Goal: Transaction & Acquisition: Purchase product/service

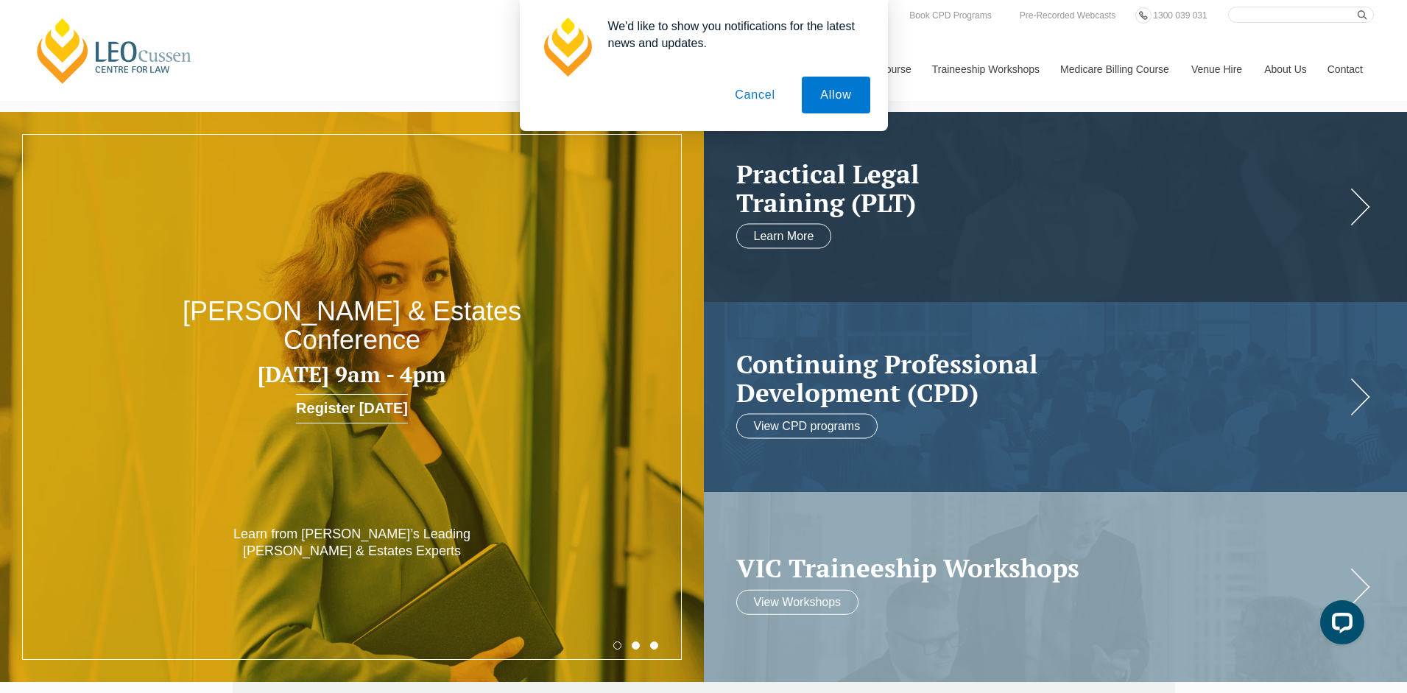
click at [750, 96] on button "Cancel" at bounding box center [754, 95] width 77 height 37
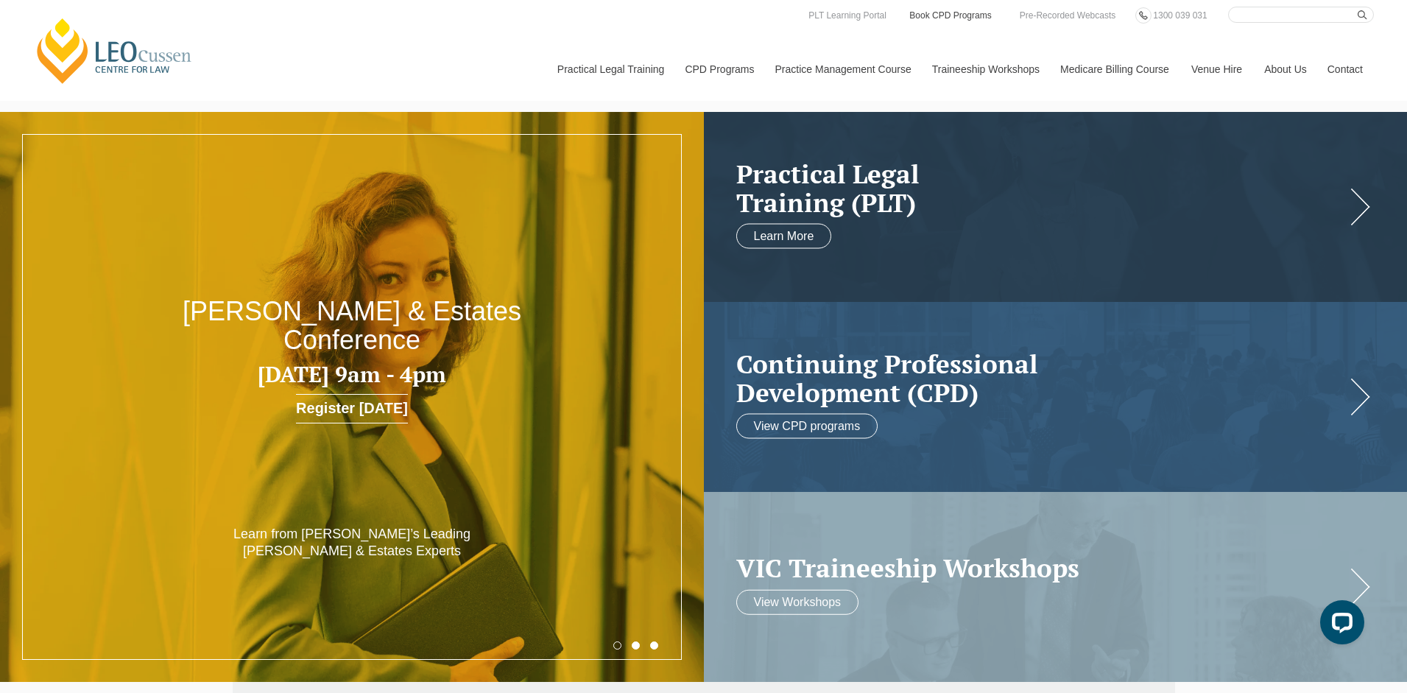
click at [948, 18] on link "Book CPD Programs" at bounding box center [950, 15] width 85 height 16
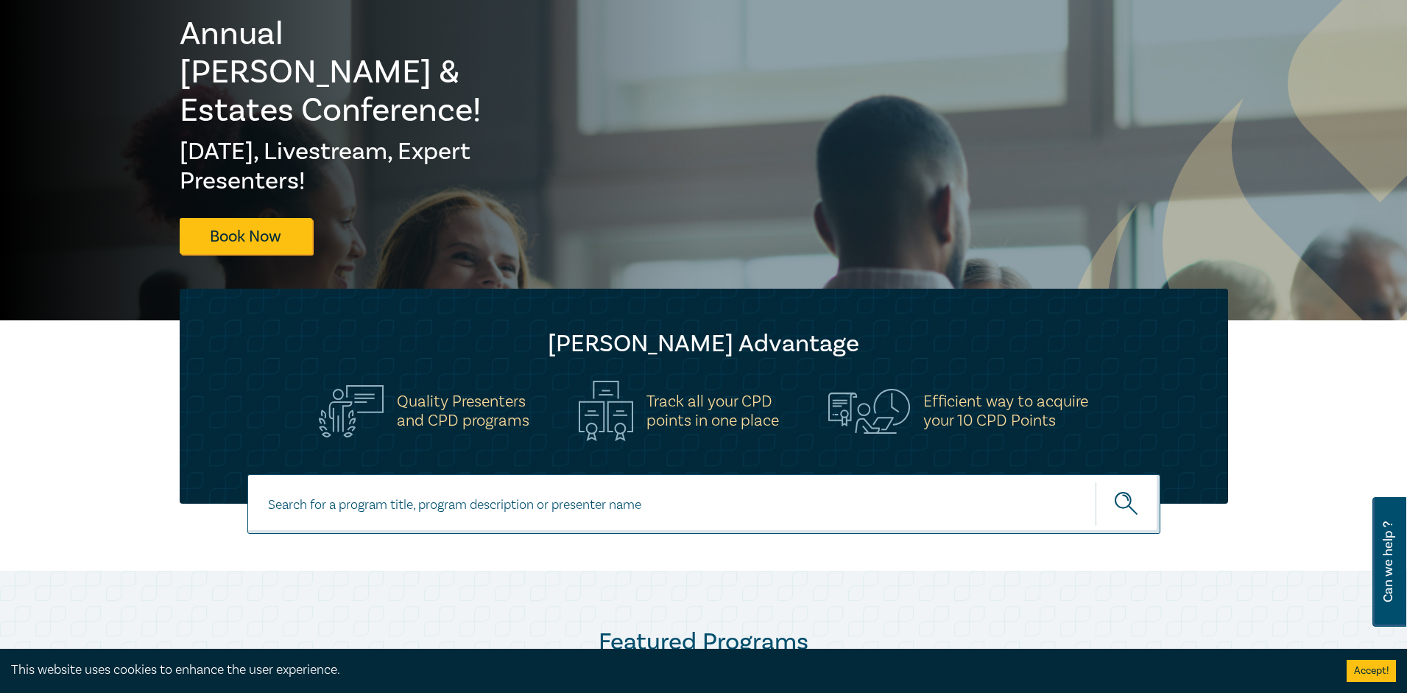
scroll to position [221, 0]
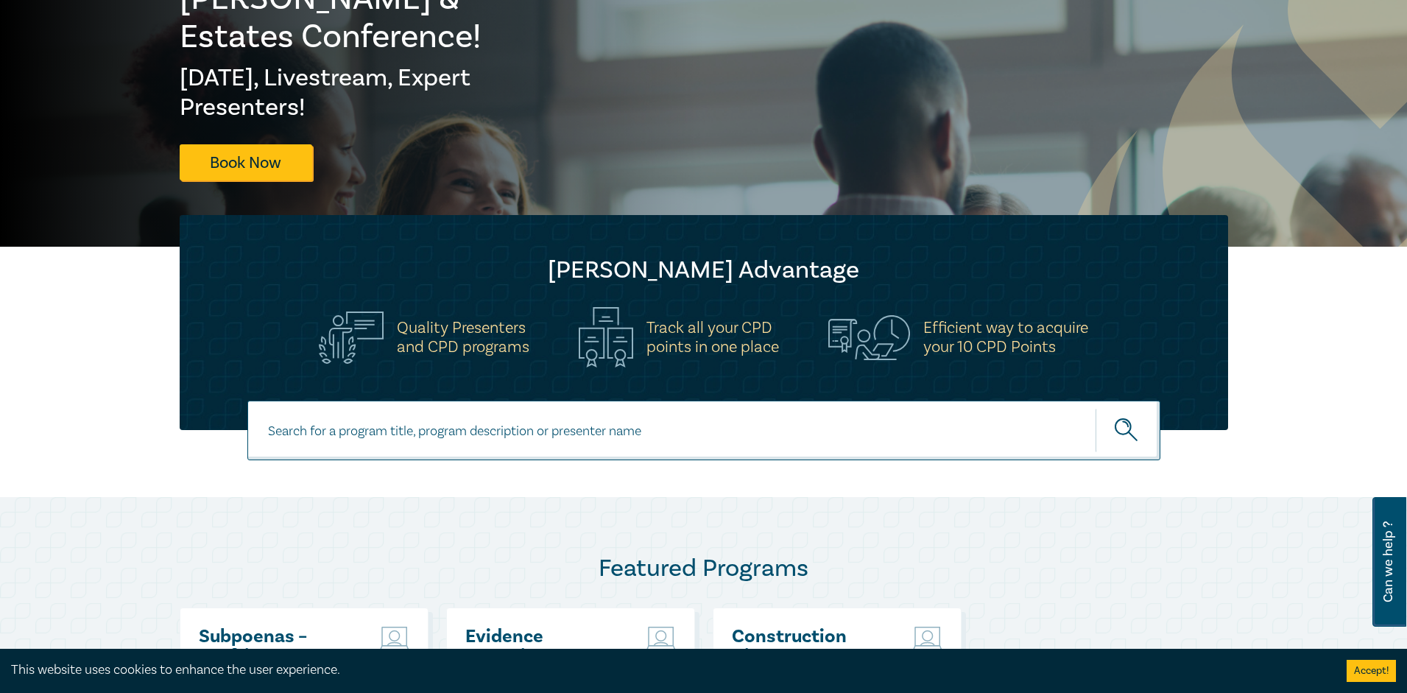
click at [325, 441] on input at bounding box center [703, 430] width 913 height 60
click at [450, 447] on input at bounding box center [703, 430] width 913 height 60
type input "Commercial Litigation Intensive"
click at [1095, 408] on button "submit" at bounding box center [1127, 430] width 65 height 45
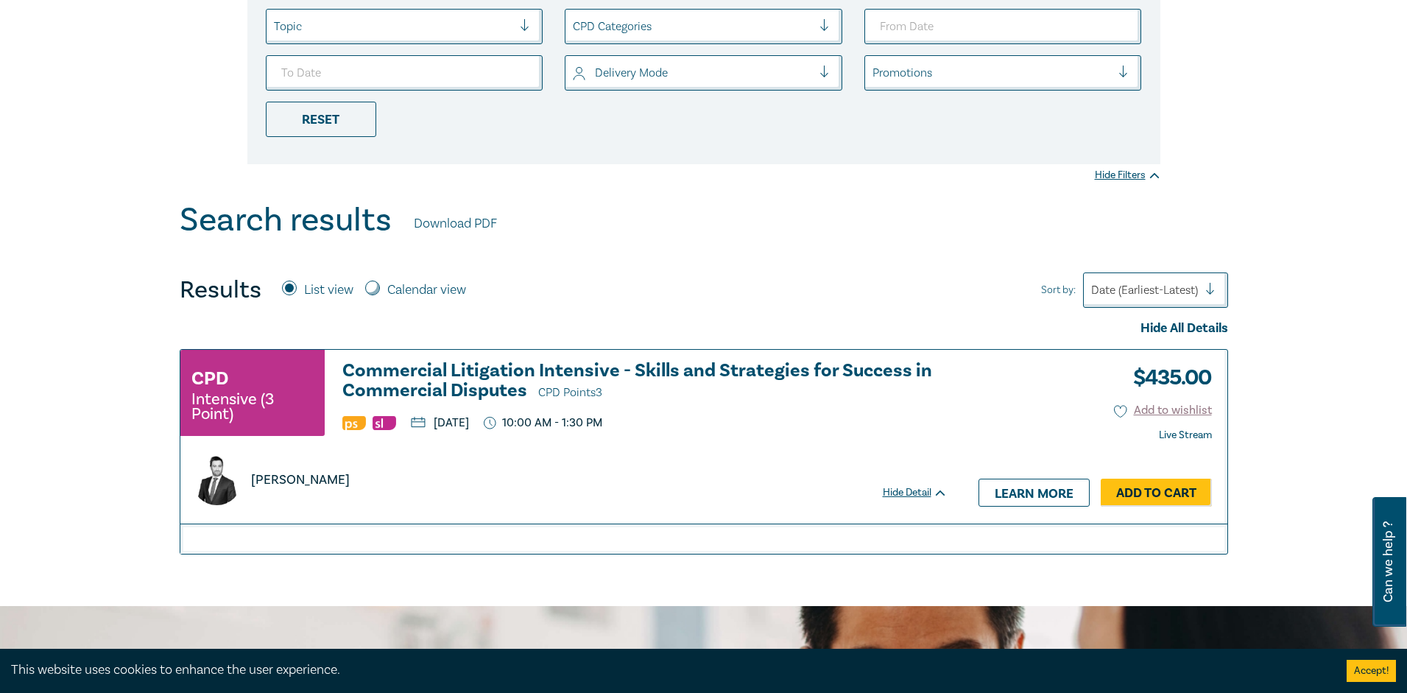
scroll to position [368, 0]
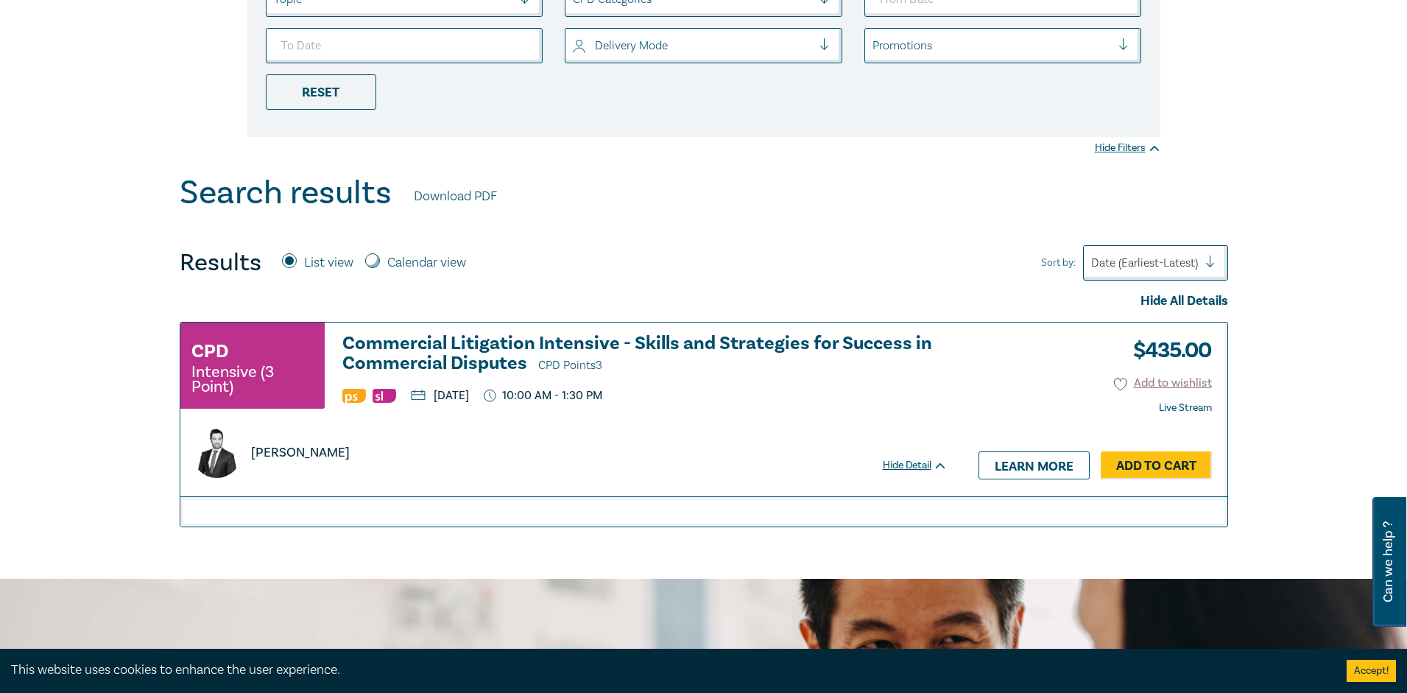
click at [500, 355] on h3 "Commercial Litigation Intensive - Skills and Strategies for Success in Commerci…" at bounding box center [644, 354] width 605 height 42
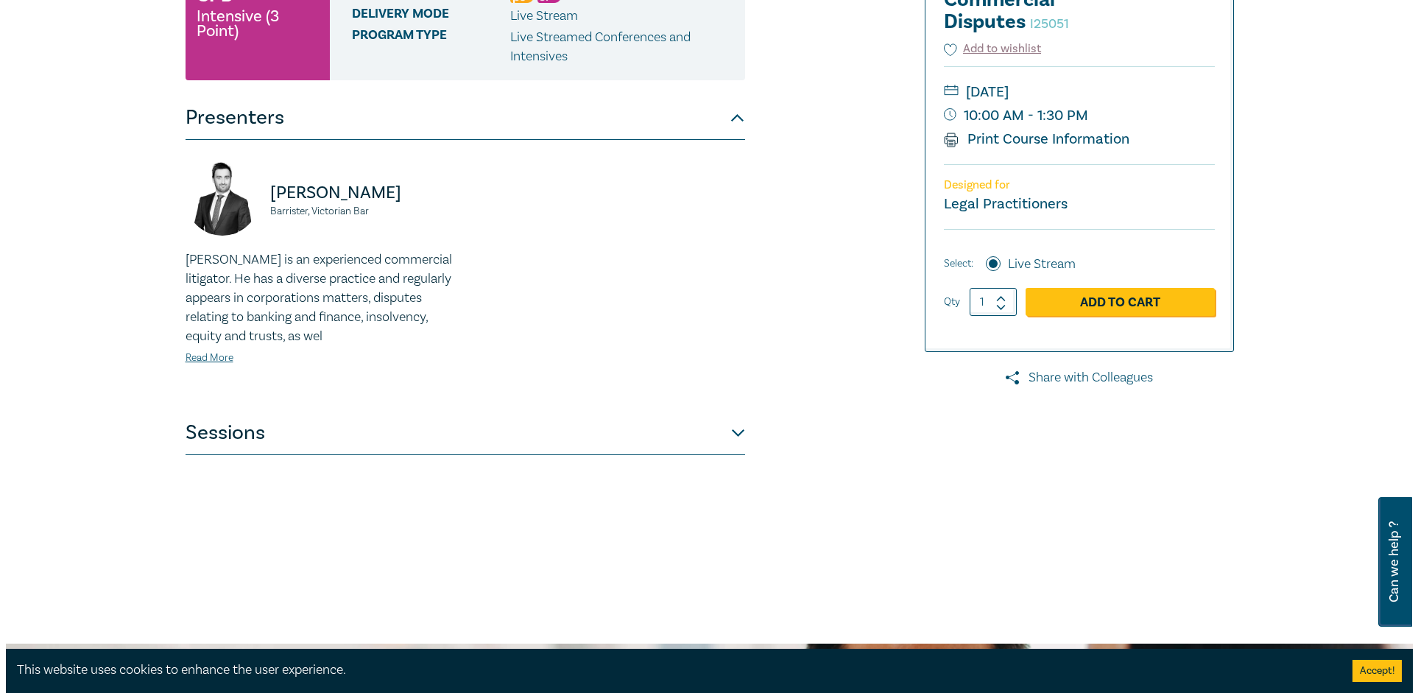
scroll to position [294, 0]
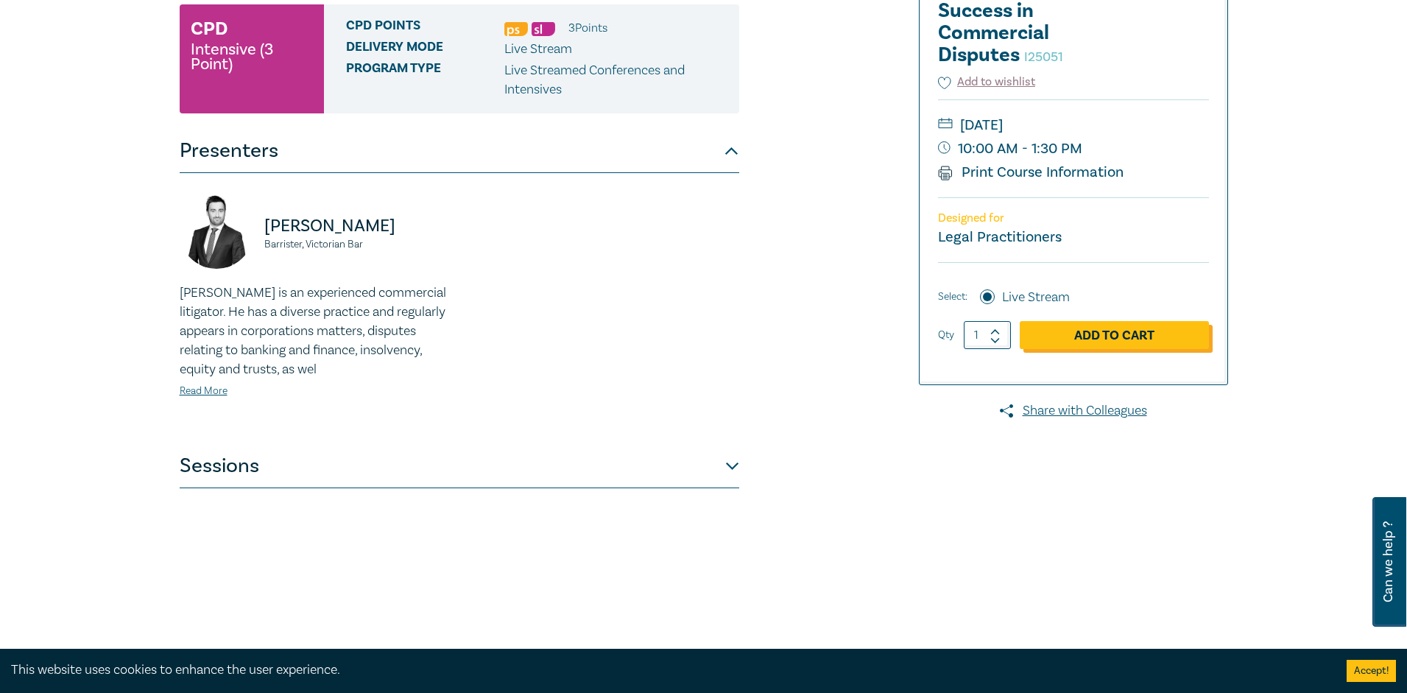
click at [1150, 332] on link "Add to Cart" at bounding box center [1113, 335] width 189 height 28
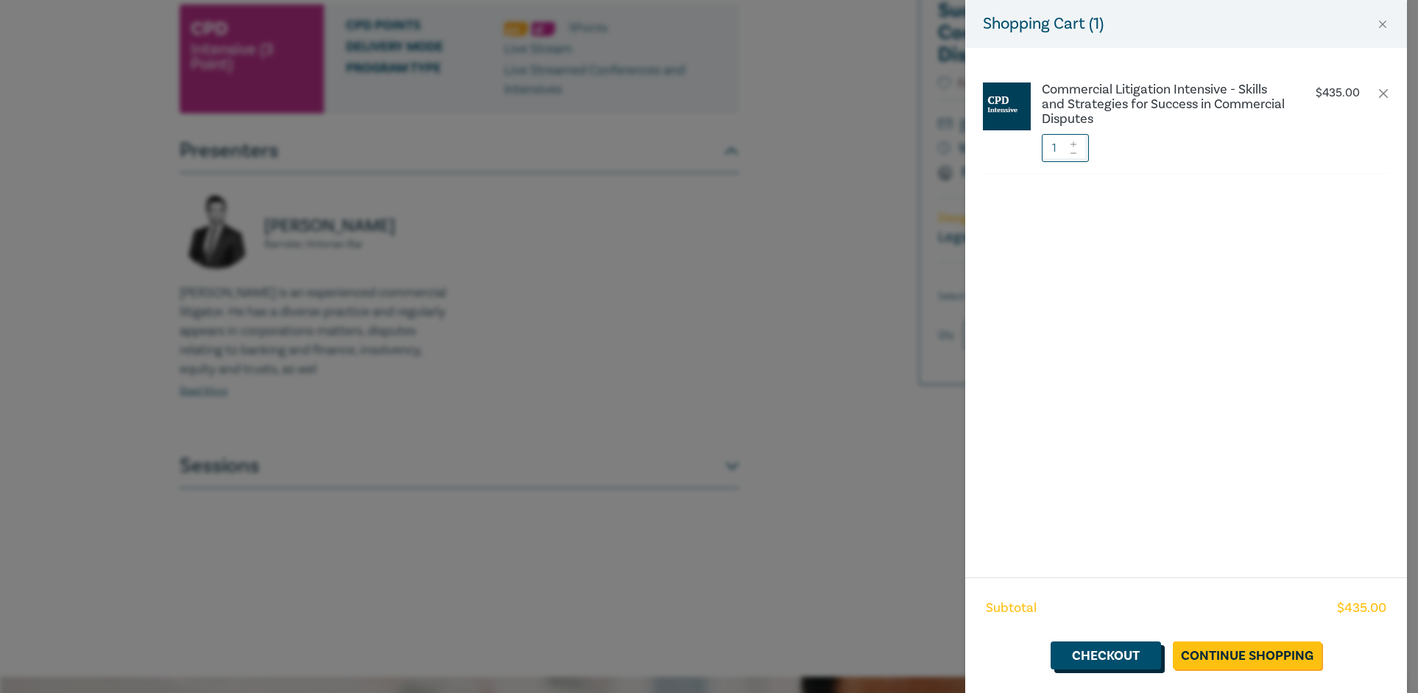
click at [1114, 659] on link "Checkout" at bounding box center [1105, 655] width 110 height 28
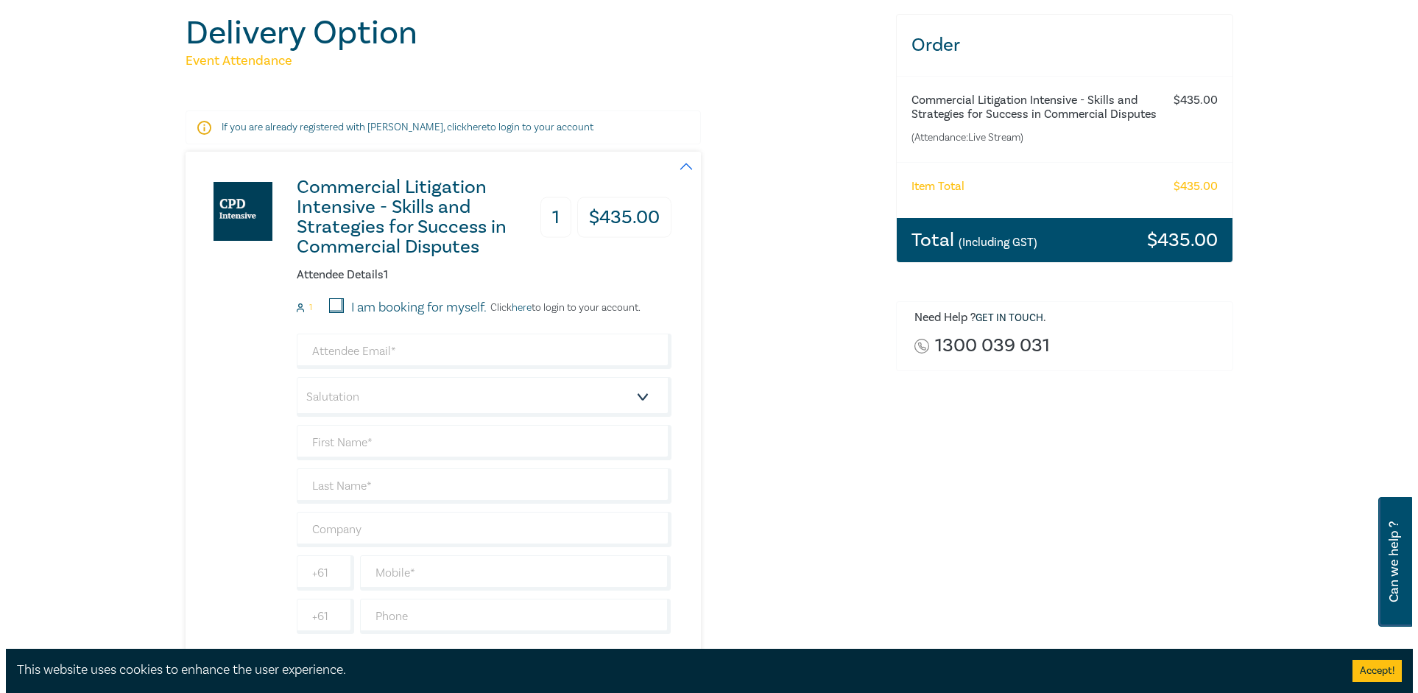
scroll to position [147, 0]
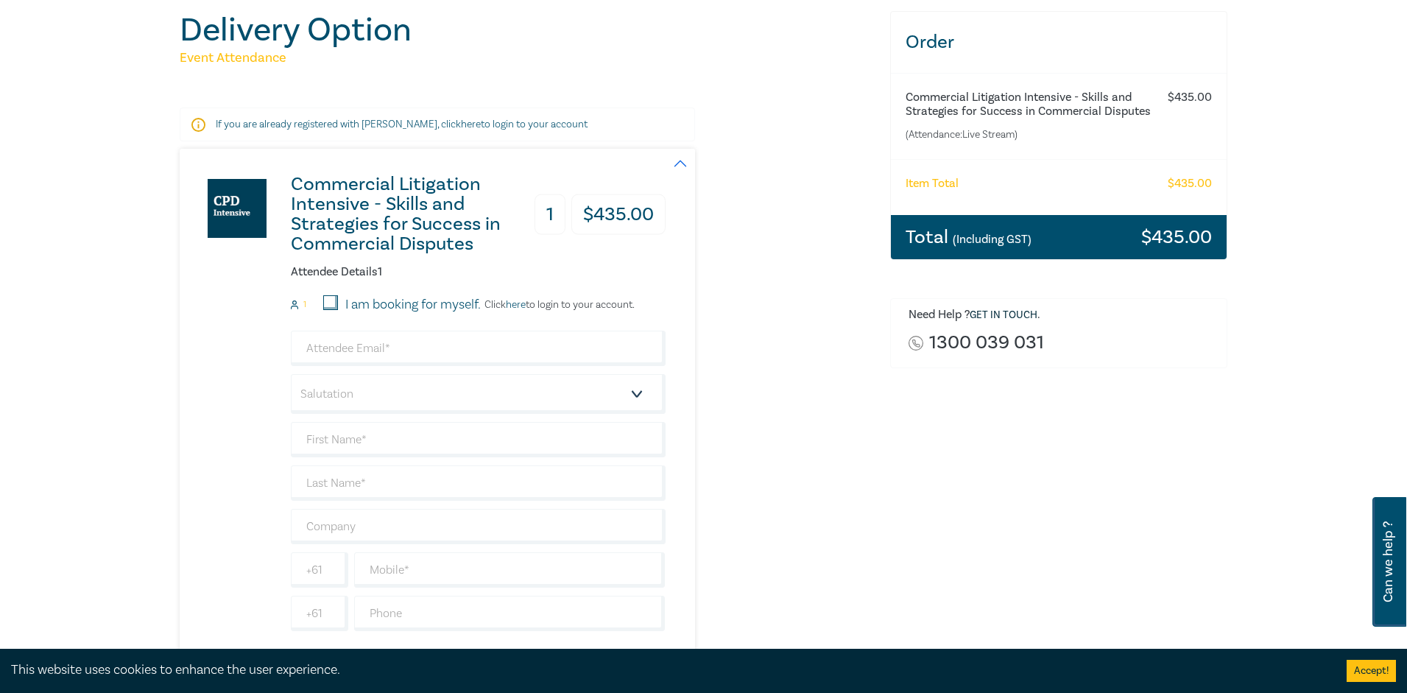
click at [461, 124] on link "here" at bounding box center [471, 124] width 20 height 13
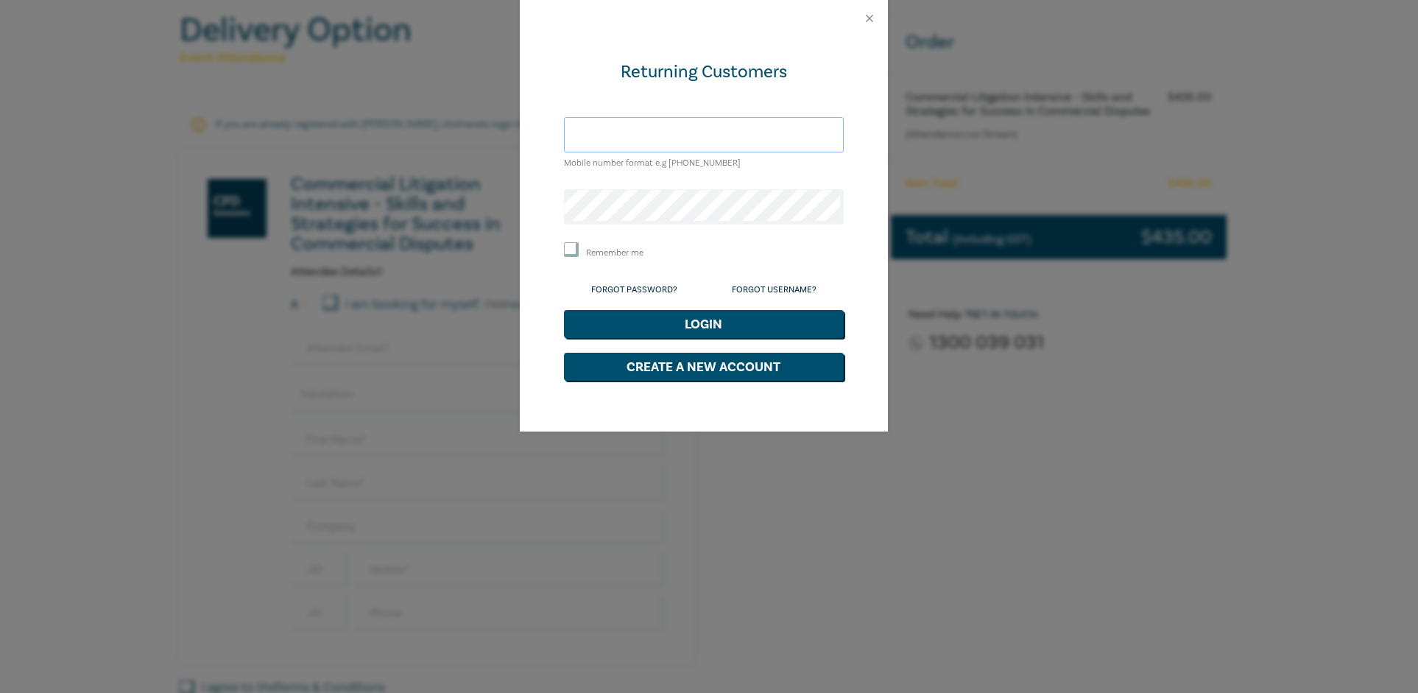
click at [620, 132] on input "text" at bounding box center [704, 134] width 280 height 35
type input "hr@becklegal.com.au"
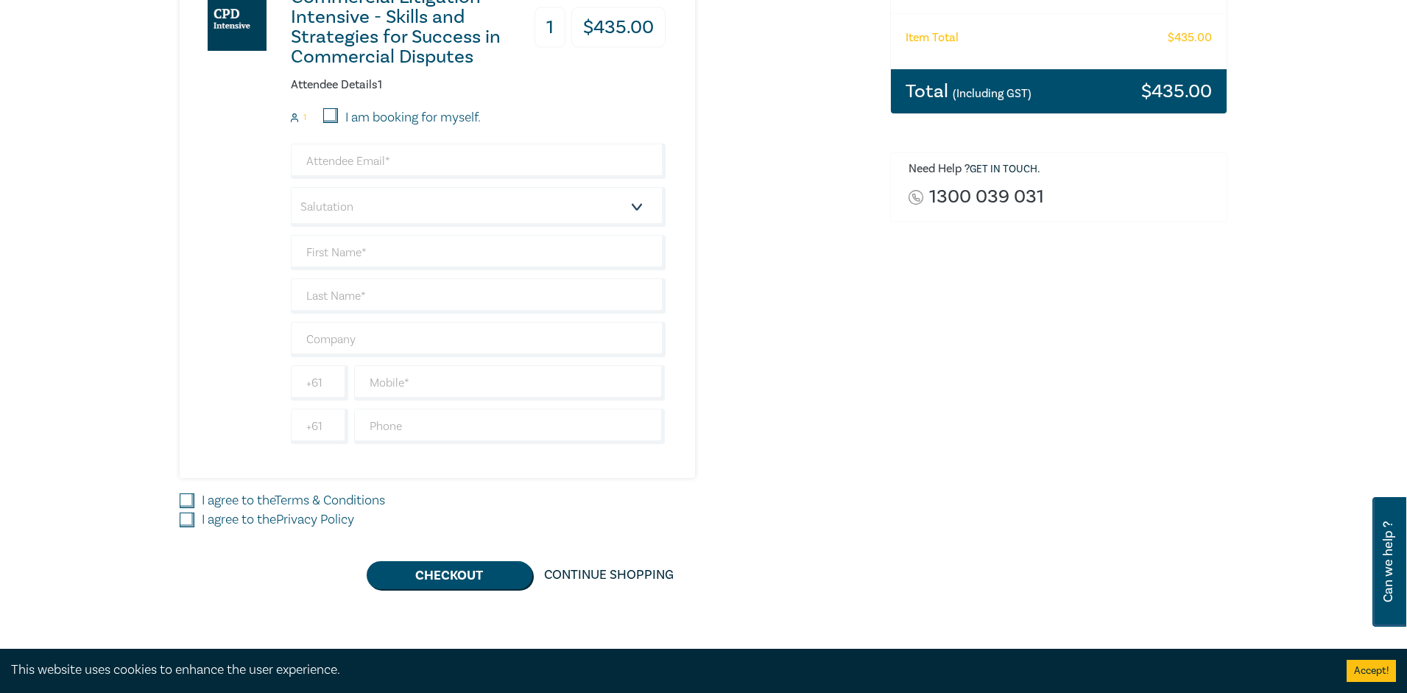
scroll to position [294, 0]
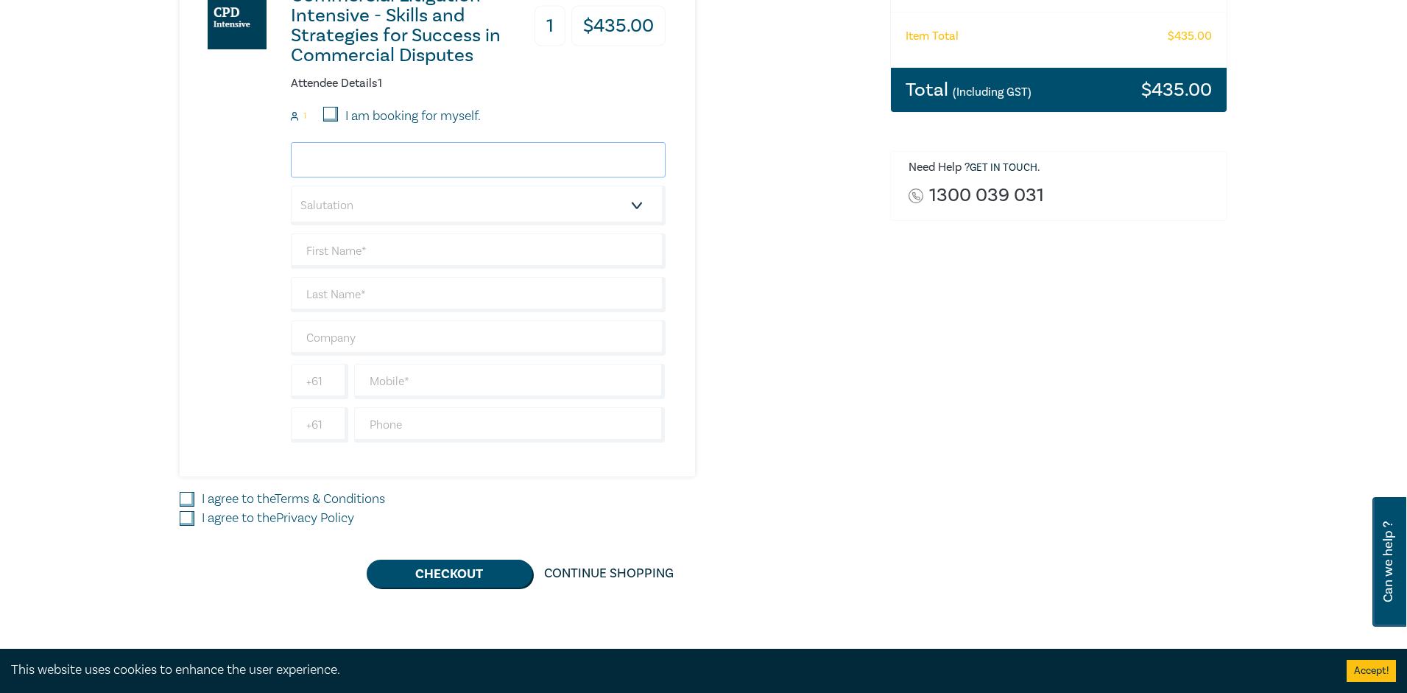
click at [376, 158] on input "email" at bounding box center [478, 159] width 375 height 35
click at [364, 162] on input "email" at bounding box center [478, 159] width 375 height 35
type input "bmcdowell@becklegal.com.au"
click at [360, 244] on input "text" at bounding box center [478, 250] width 375 height 35
type input "Brody"
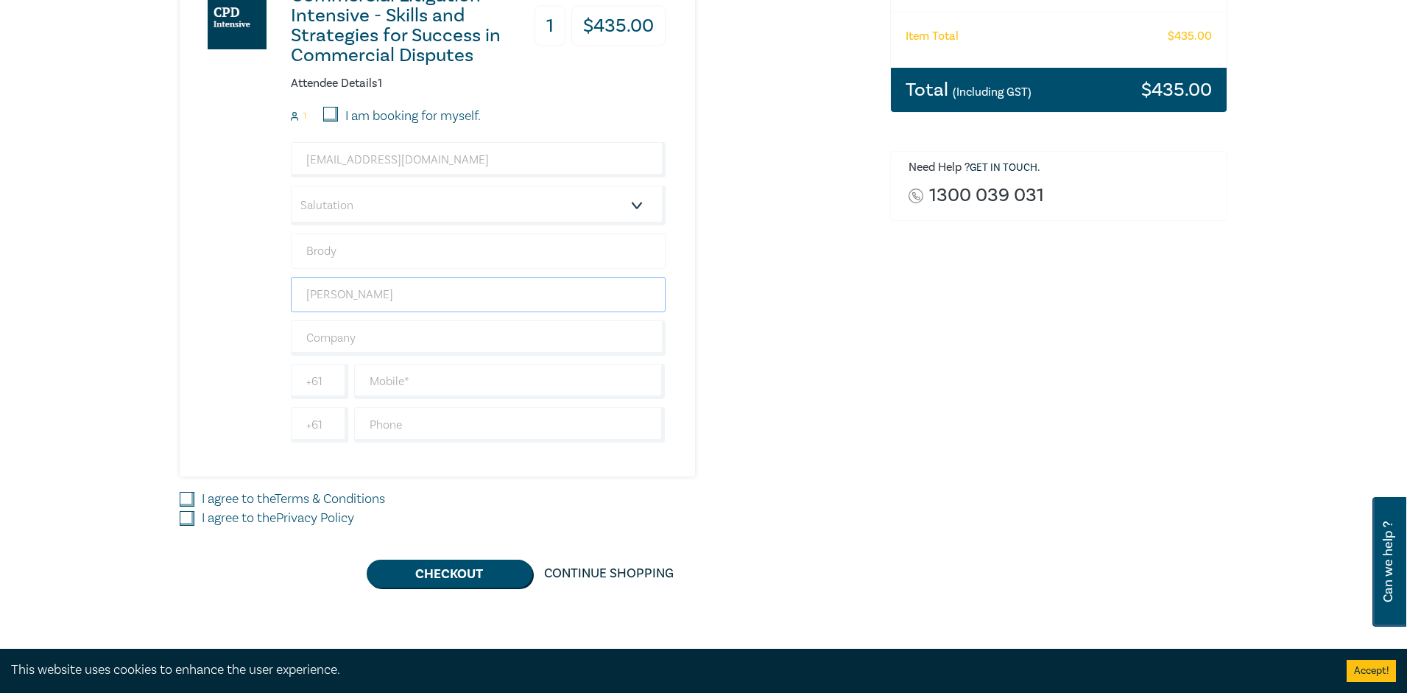
type input "McDowell"
type input "[PERSON_NAME] Legal"
type input "0354453333"
click at [196, 495] on div "I agree to the Terms & Conditions" at bounding box center [526, 498] width 693 height 19
click at [183, 498] on input "I agree to the Terms & Conditions" at bounding box center [187, 499] width 15 height 15
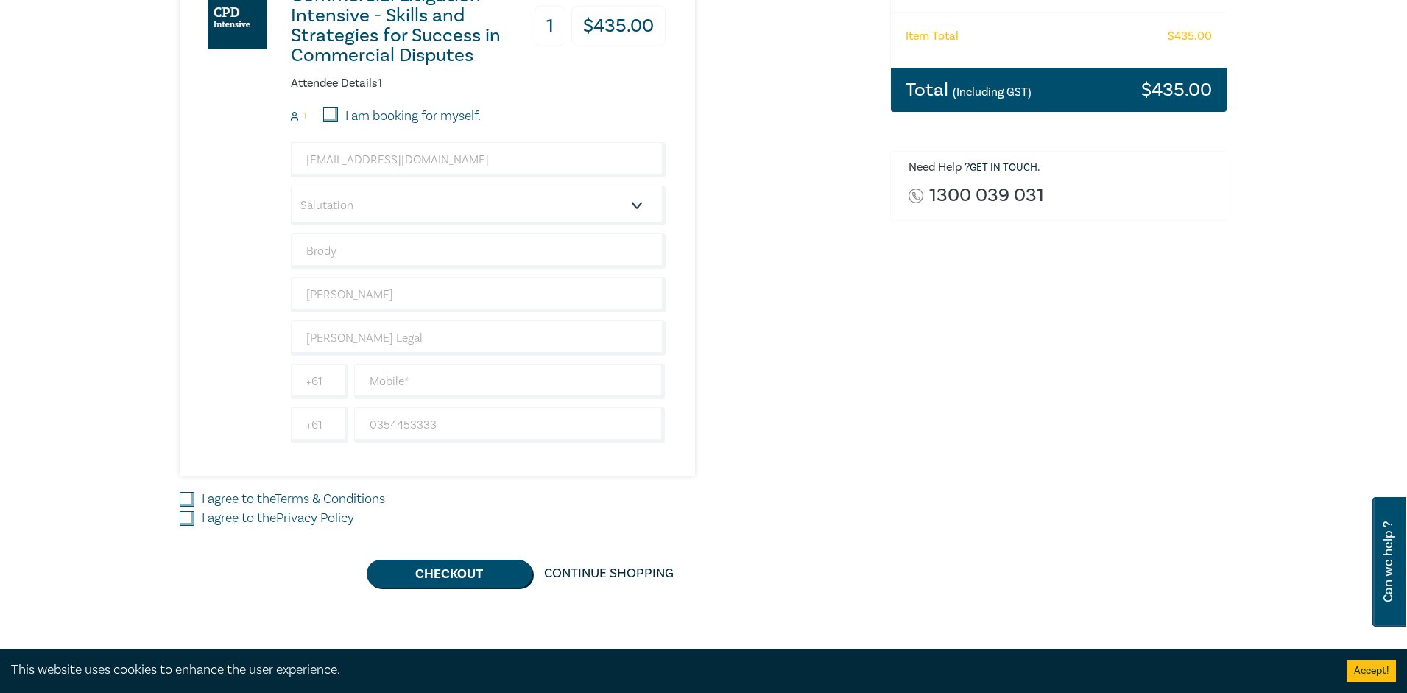
checkbox input "true"
click at [183, 517] on input "I agree to the Privacy Policy" at bounding box center [187, 518] width 15 height 15
checkbox input "true"
click at [456, 578] on button "Checkout" at bounding box center [450, 573] width 166 height 28
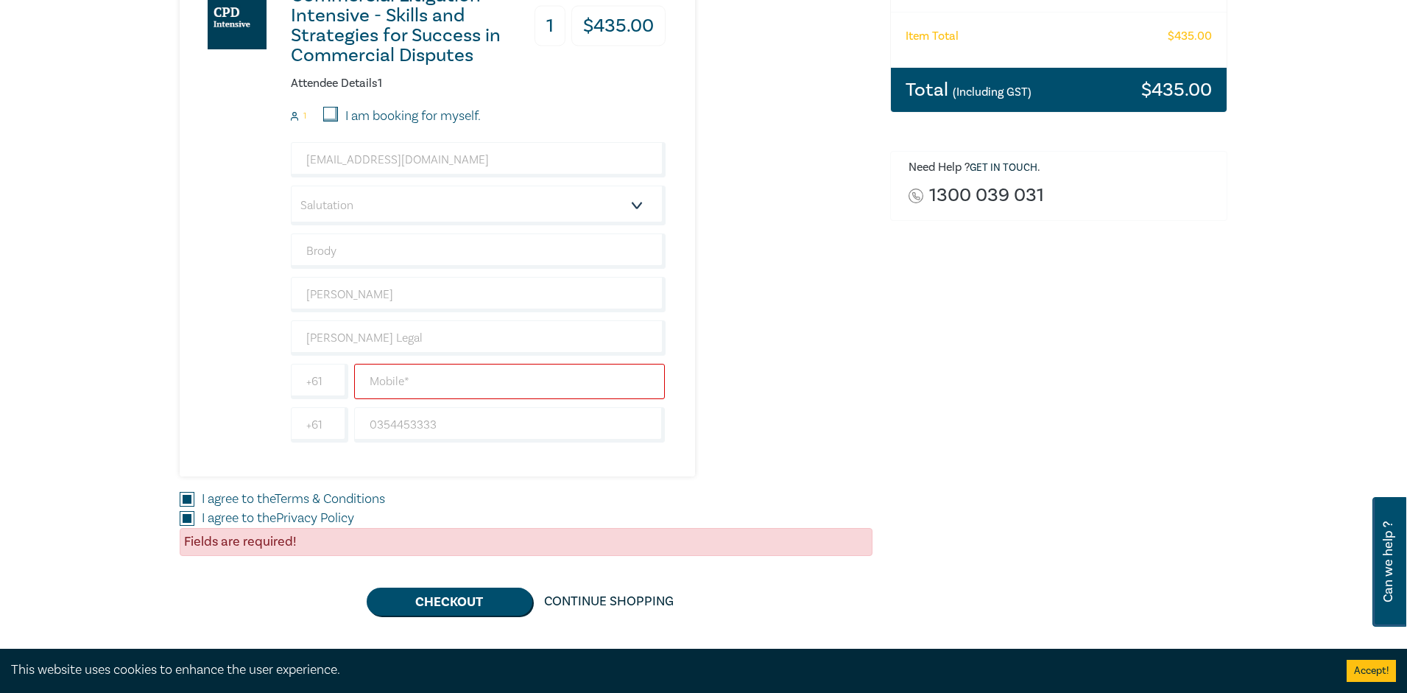
drag, startPoint x: 392, startPoint y: 382, endPoint x: 414, endPoint y: 372, distance: 24.4
click at [394, 381] on input "text" at bounding box center [509, 381] width 311 height 35
type input "0354453333"
click at [459, 606] on button "Checkout" at bounding box center [450, 601] width 166 height 28
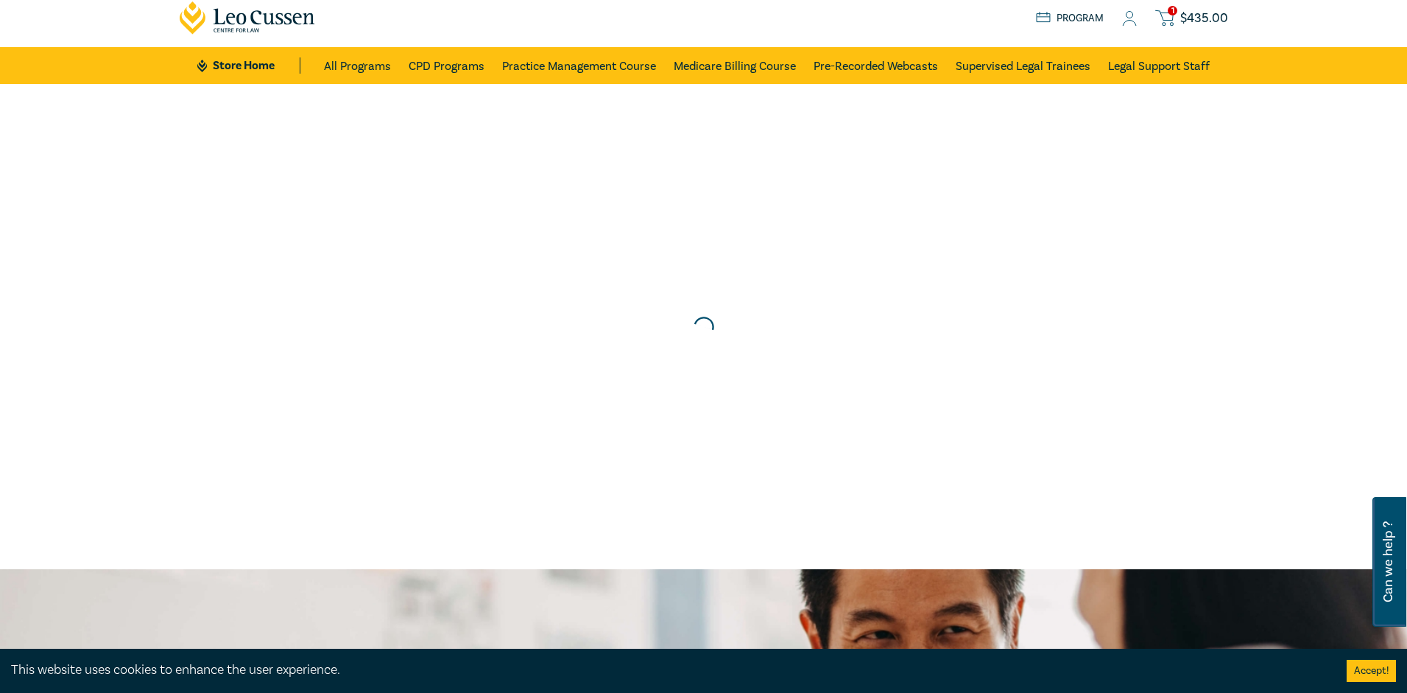
scroll to position [0, 0]
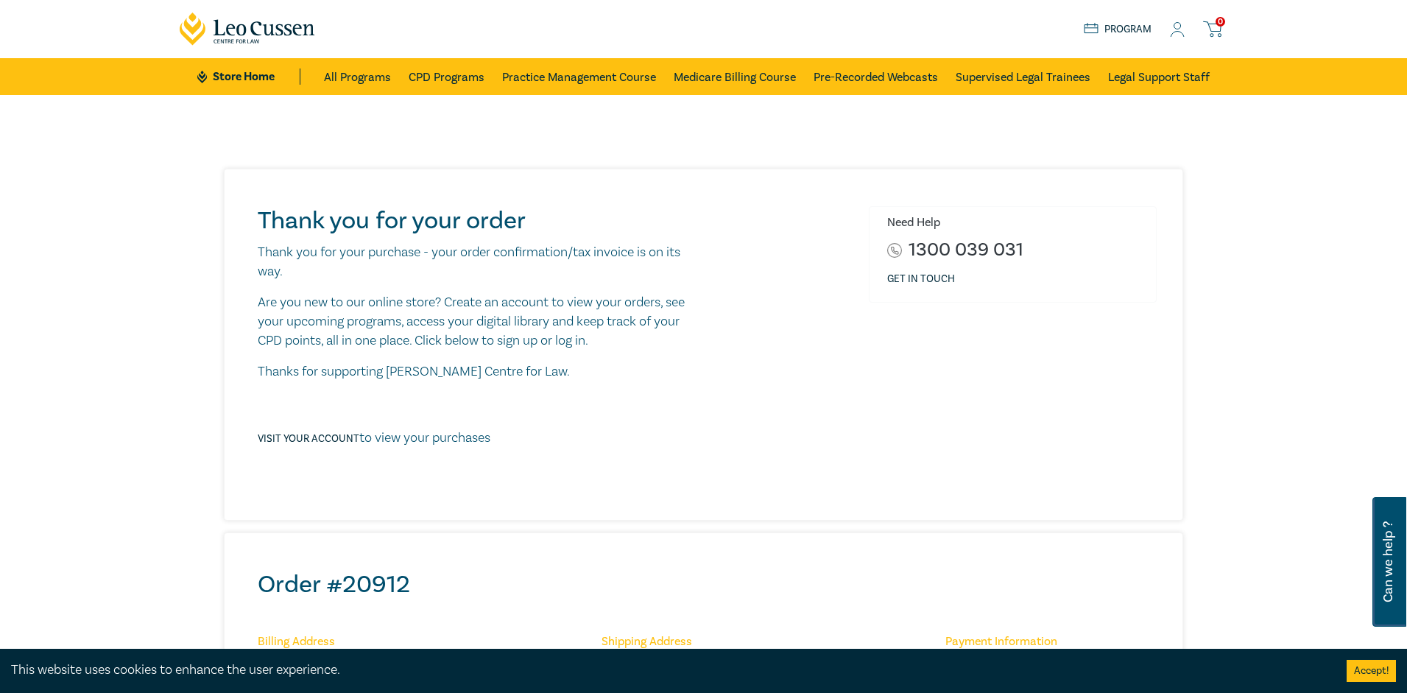
click at [1272, 329] on div "Thank you for your order Thank you for your purchase - your order confirmation/…" at bounding box center [703, 632] width 1407 height 1075
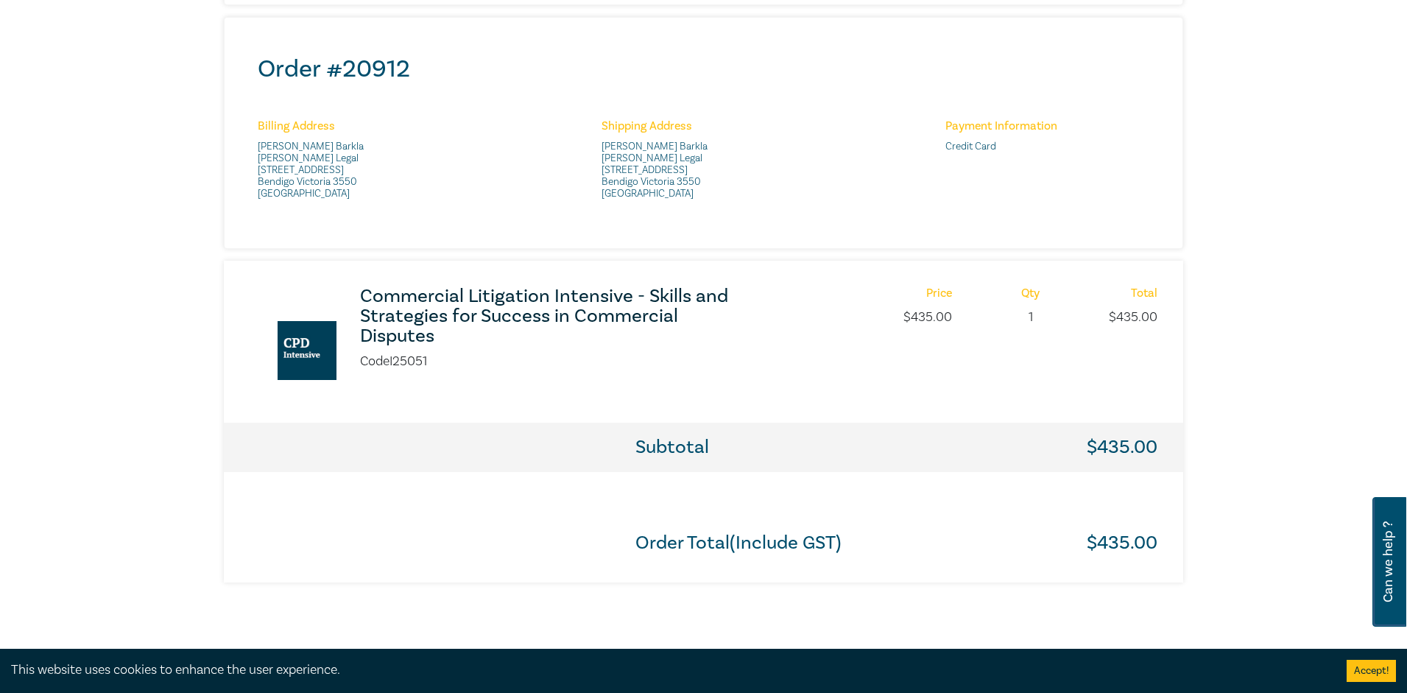
click at [379, 301] on h3 "Commercial Litigation Intensive - Skills and Strategies for Success in Commerci…" at bounding box center [555, 316] width 390 height 60
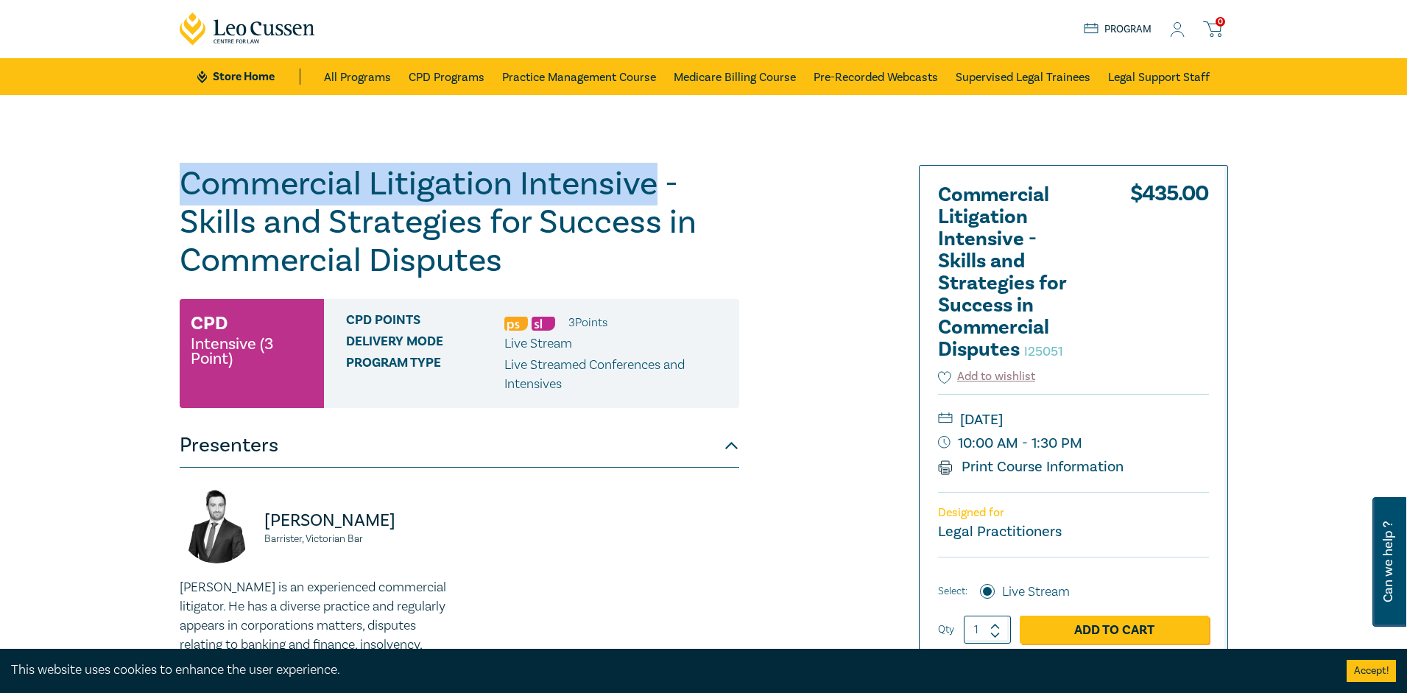
drag, startPoint x: 181, startPoint y: 182, endPoint x: 657, endPoint y: 192, distance: 476.3
click at [657, 192] on h1 "Commercial Litigation Intensive - Skills and Strategies for Success in Commerci…" at bounding box center [459, 222] width 559 height 115
copy h1 "Commercial Litigation Intensive"
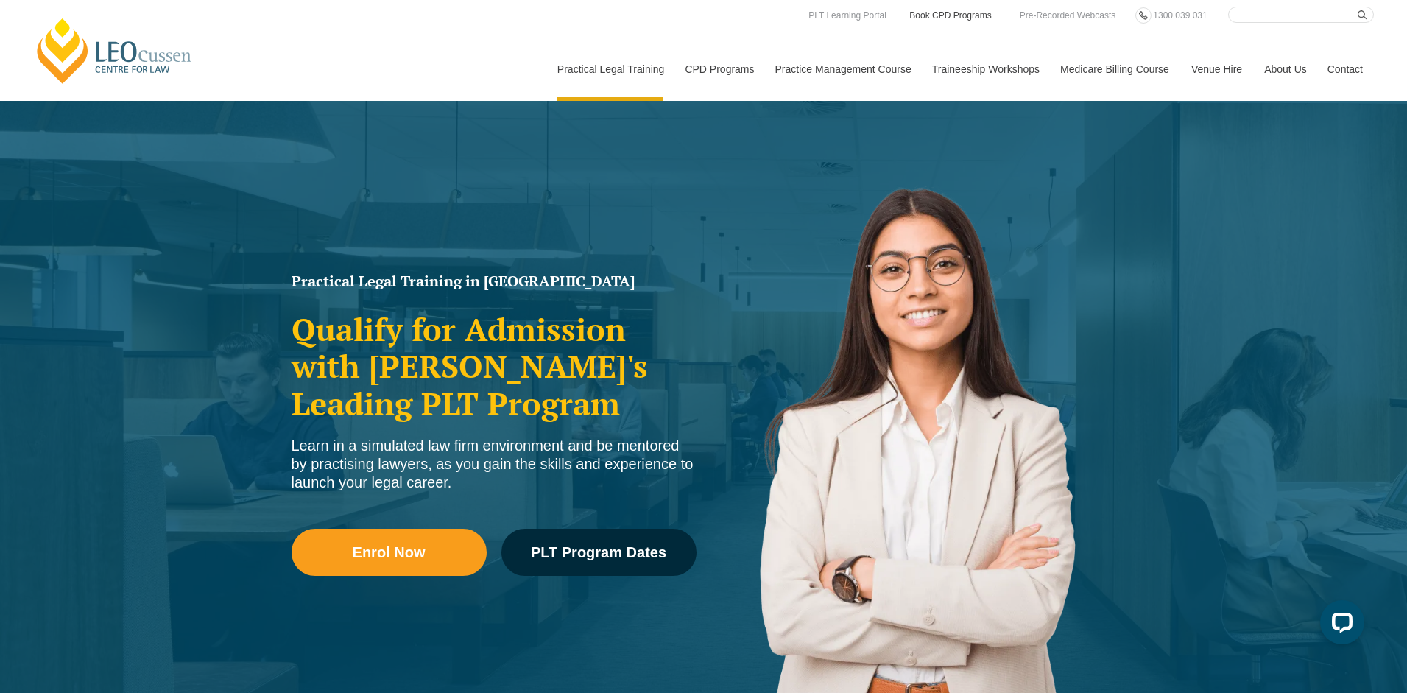
click at [956, 16] on link "Book CPD Programs" at bounding box center [950, 15] width 85 height 16
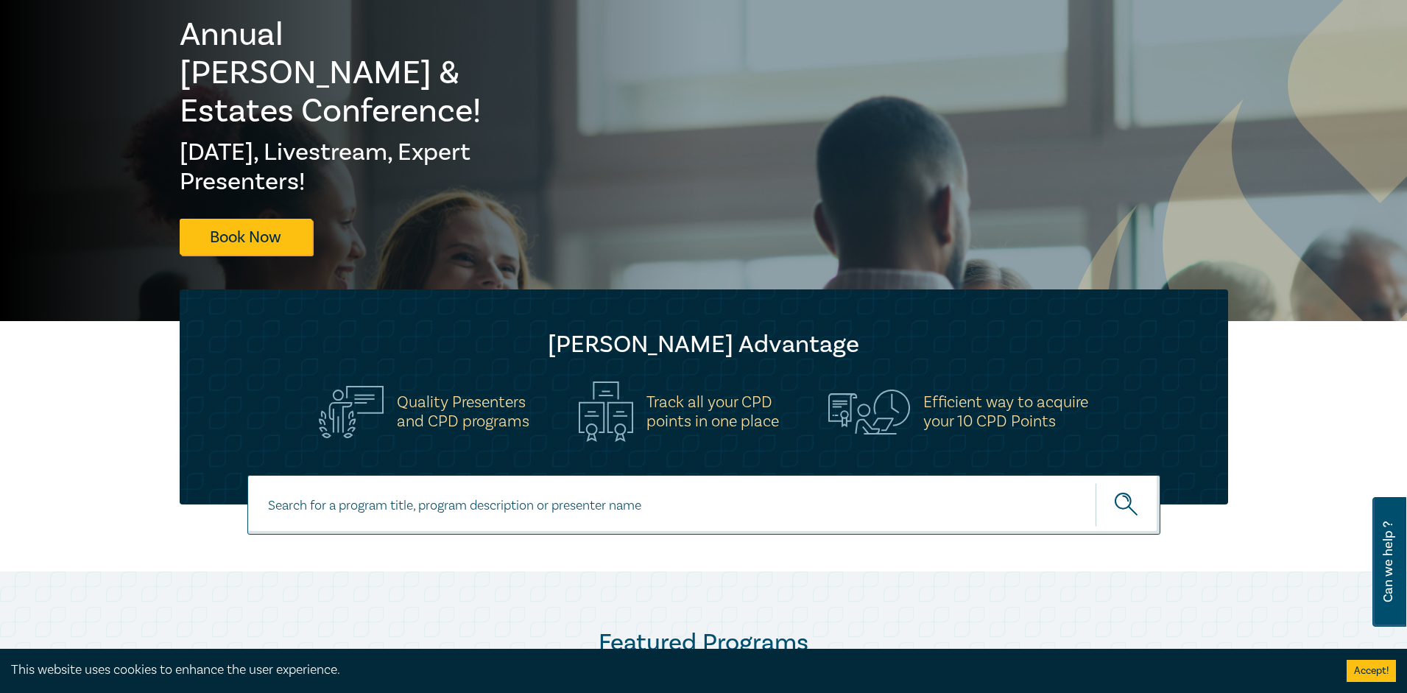
scroll to position [147, 0]
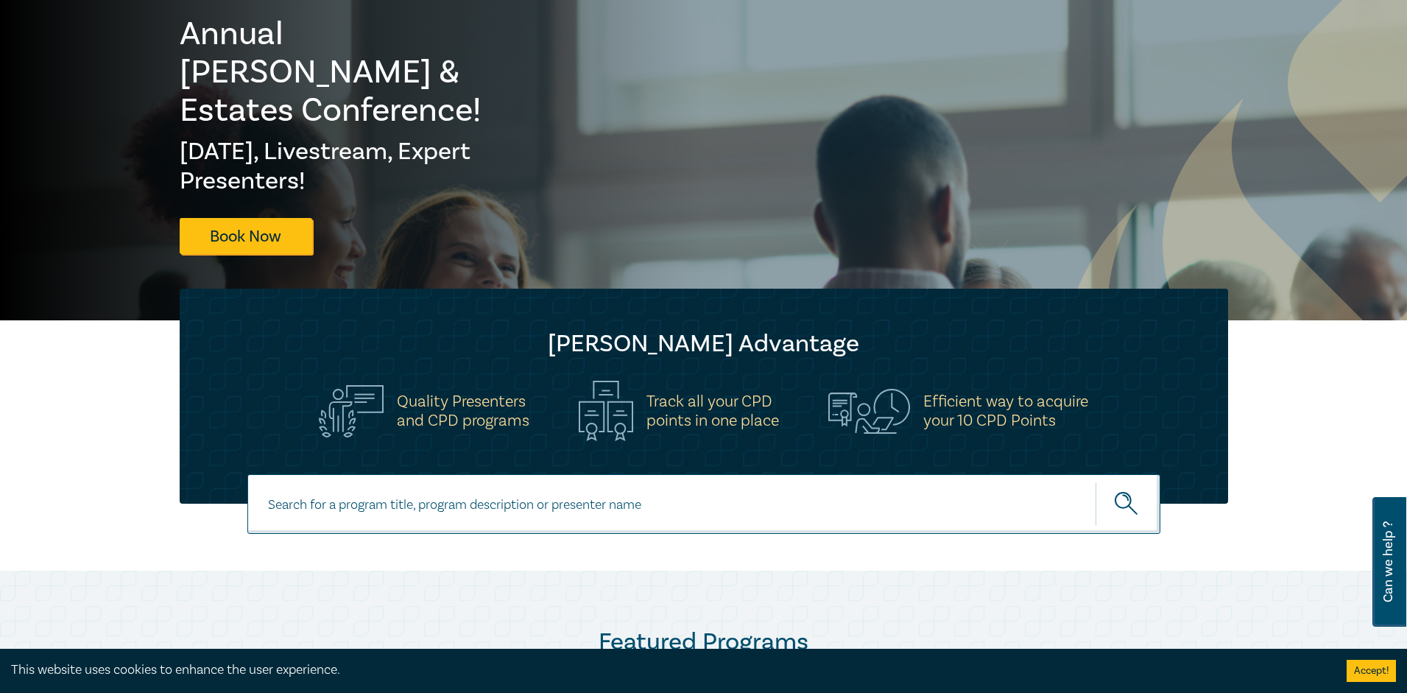
click at [355, 502] on input at bounding box center [703, 504] width 913 height 60
paste input "Commercial Litigation Intensive"
type input "Commercial Litigation Intensive"
click at [1095, 481] on button "submit" at bounding box center [1127, 503] width 65 height 45
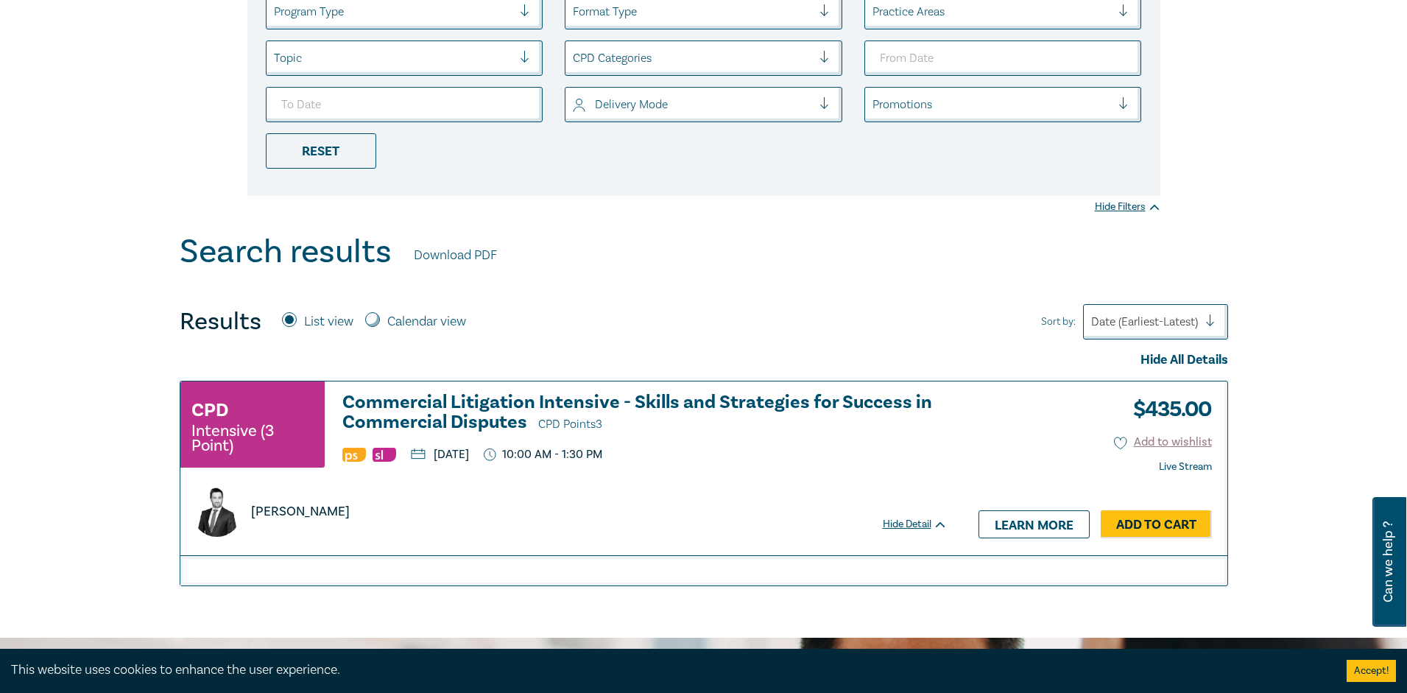
scroll to position [368, 0]
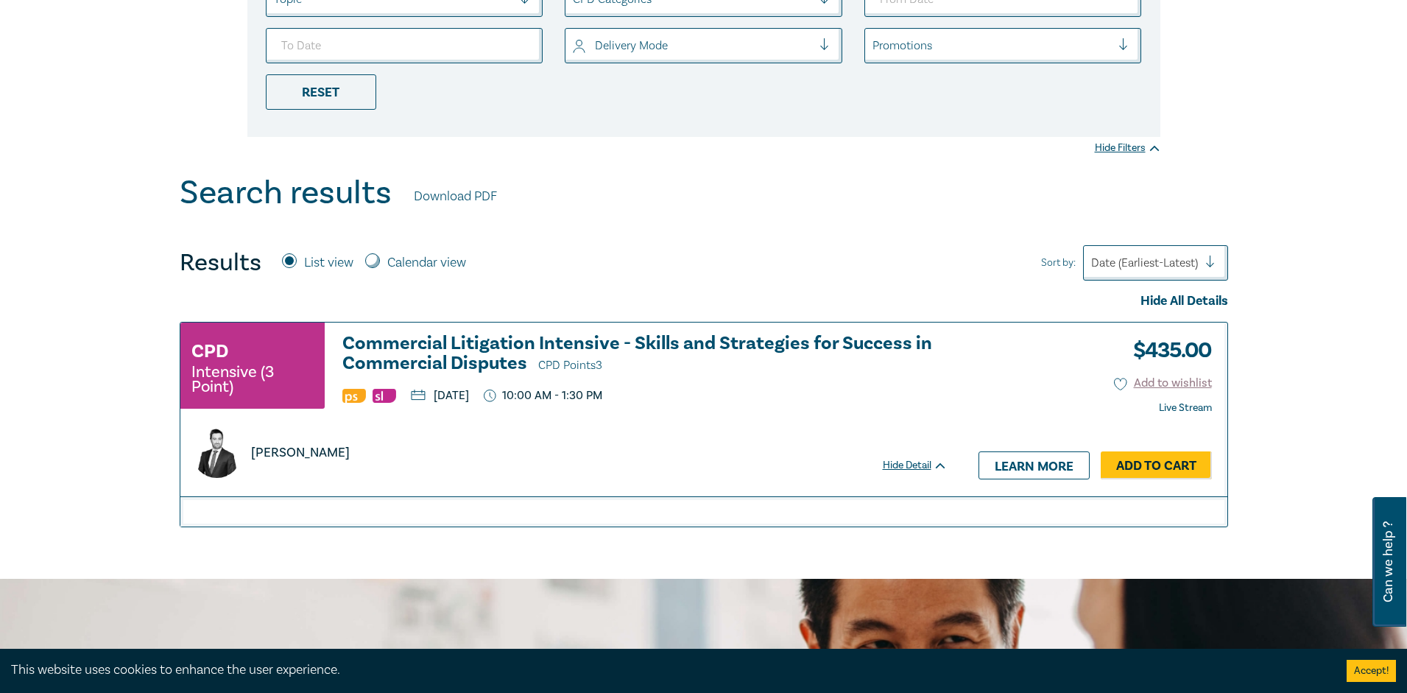
click at [467, 343] on h3 "Commercial Litigation Intensive - Skills and Strategies for Success in Commerci…" at bounding box center [644, 354] width 605 height 42
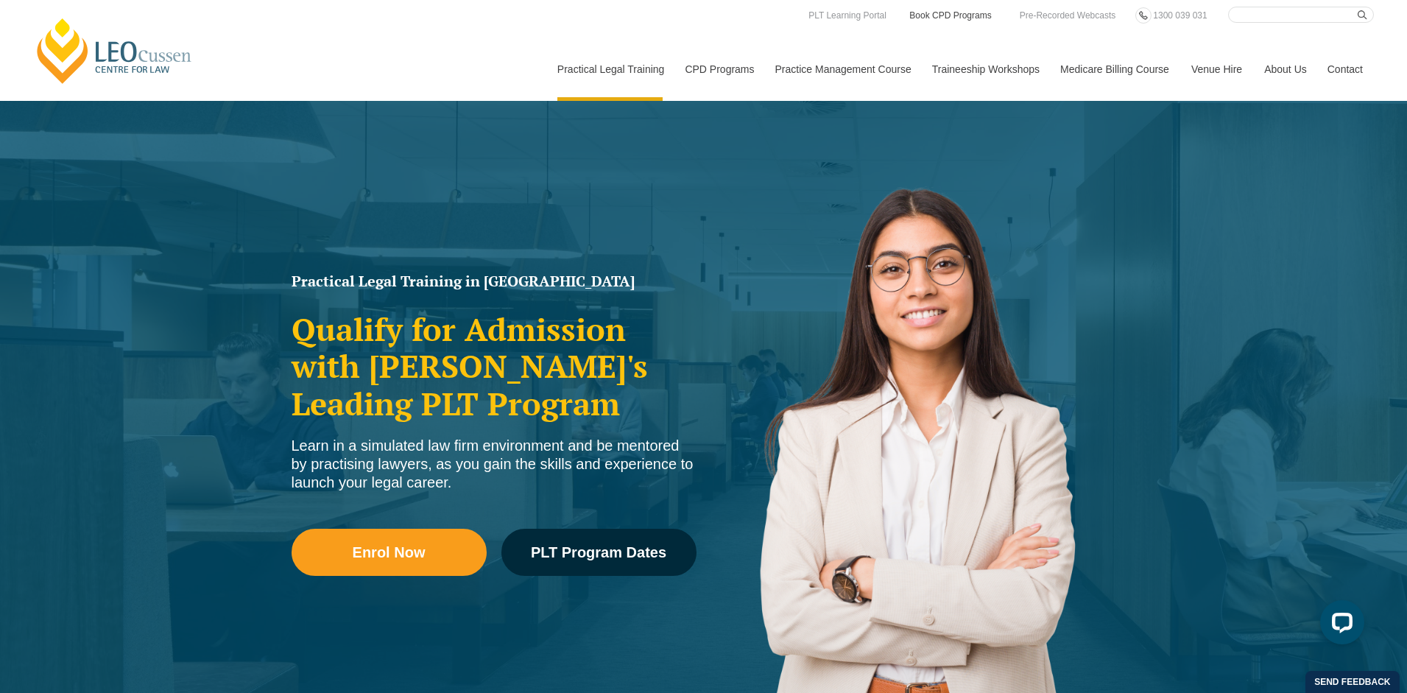
click at [958, 13] on link "Book CPD Programs" at bounding box center [950, 15] width 85 height 16
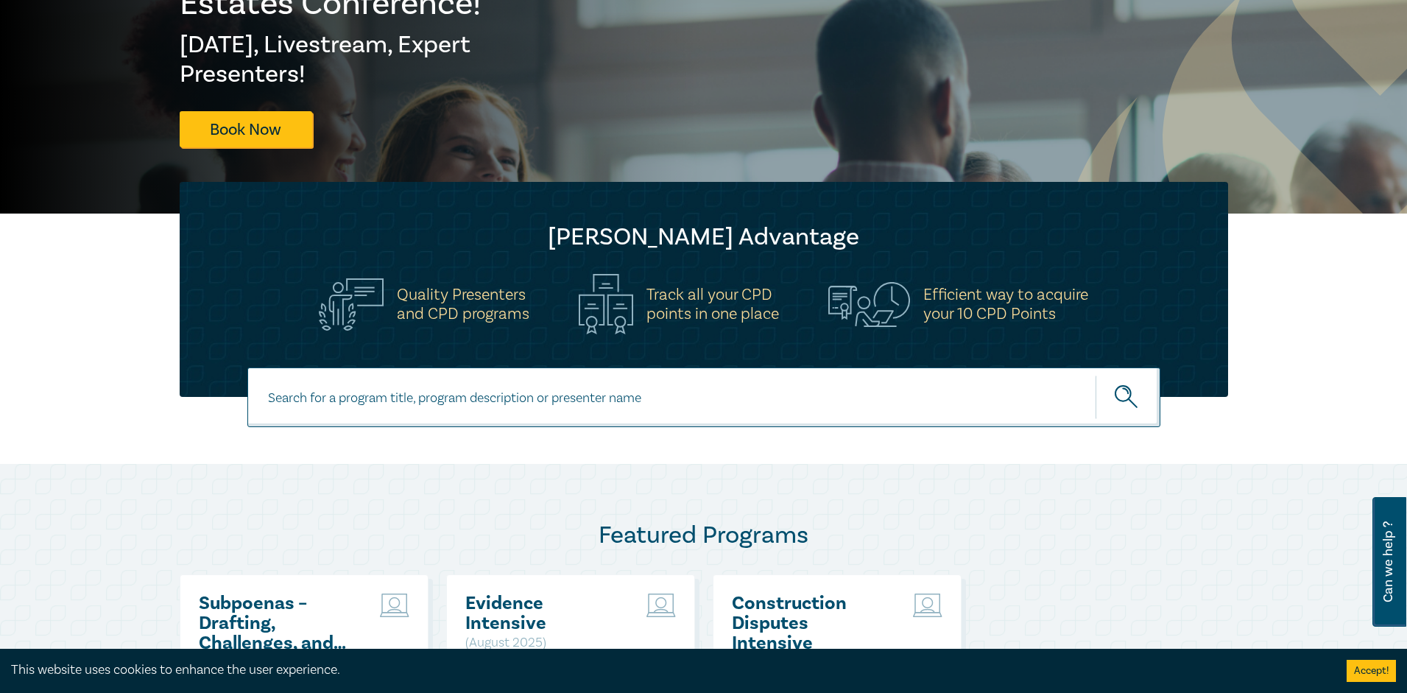
scroll to position [294, 0]
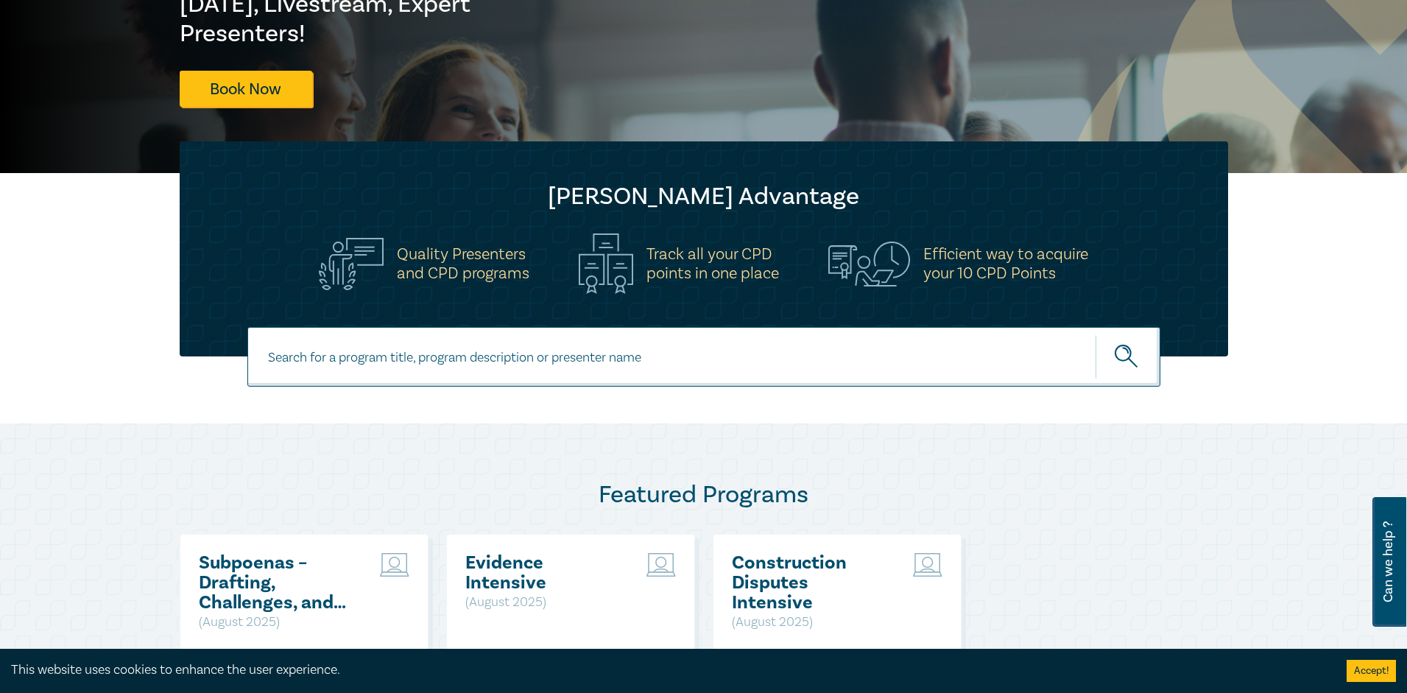
click at [406, 355] on input at bounding box center [703, 357] width 913 height 60
type input "Insurance Law Intensive"
click at [1095, 334] on button "submit" at bounding box center [1127, 356] width 65 height 45
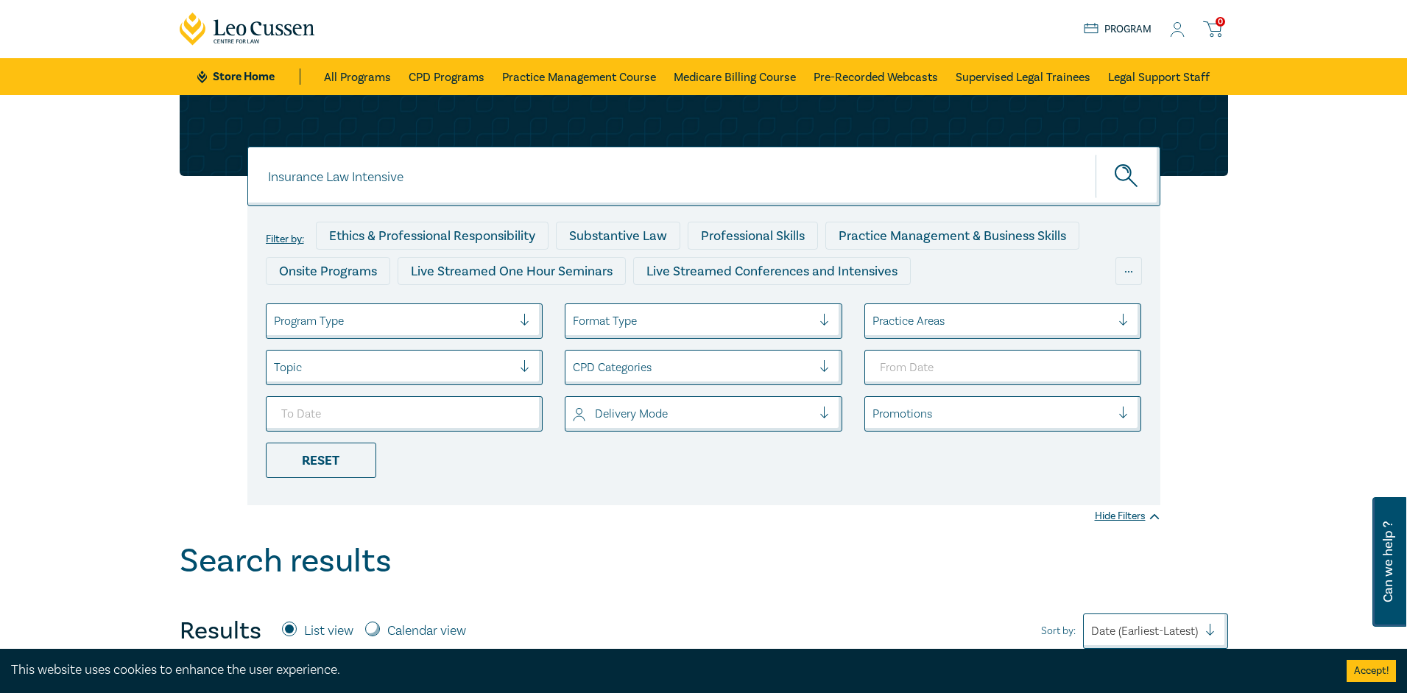
drag, startPoint x: 426, startPoint y: 180, endPoint x: 234, endPoint y: 174, distance: 192.2
click at [234, 174] on div "Insurance Law Intensive Insurance Law Intensive Insurance Law Intensive Filter …" at bounding box center [704, 300] width 1066 height 410
type input "Insurance"
click at [1095, 154] on button "submit" at bounding box center [1127, 176] width 65 height 45
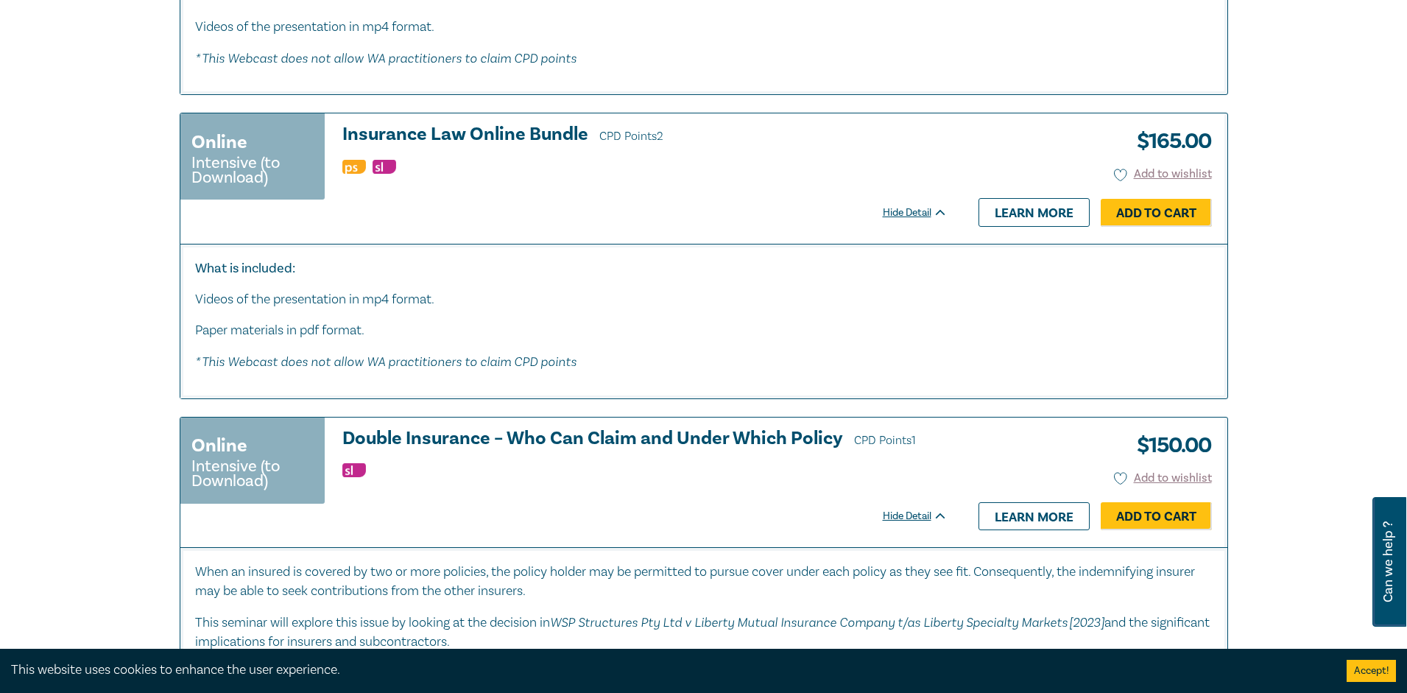
scroll to position [2797, 0]
